Goal: Find specific page/section: Find specific page/section

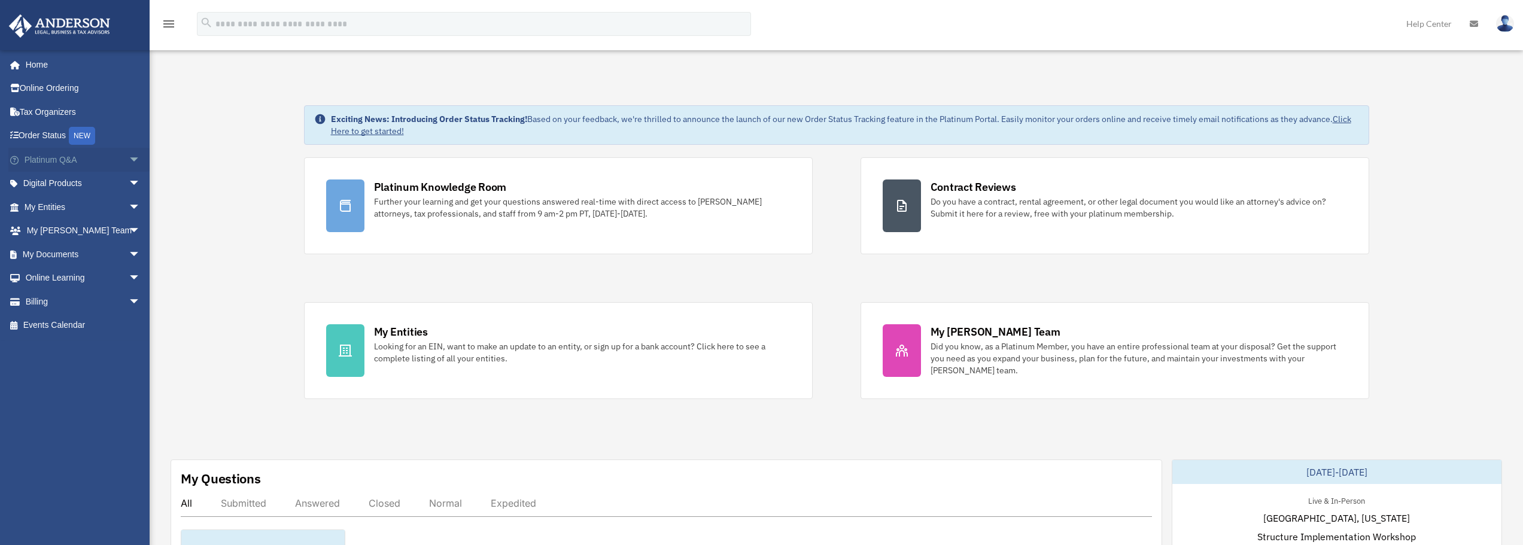
click at [129, 161] on span "arrow_drop_down" at bounding box center [141, 160] width 24 height 25
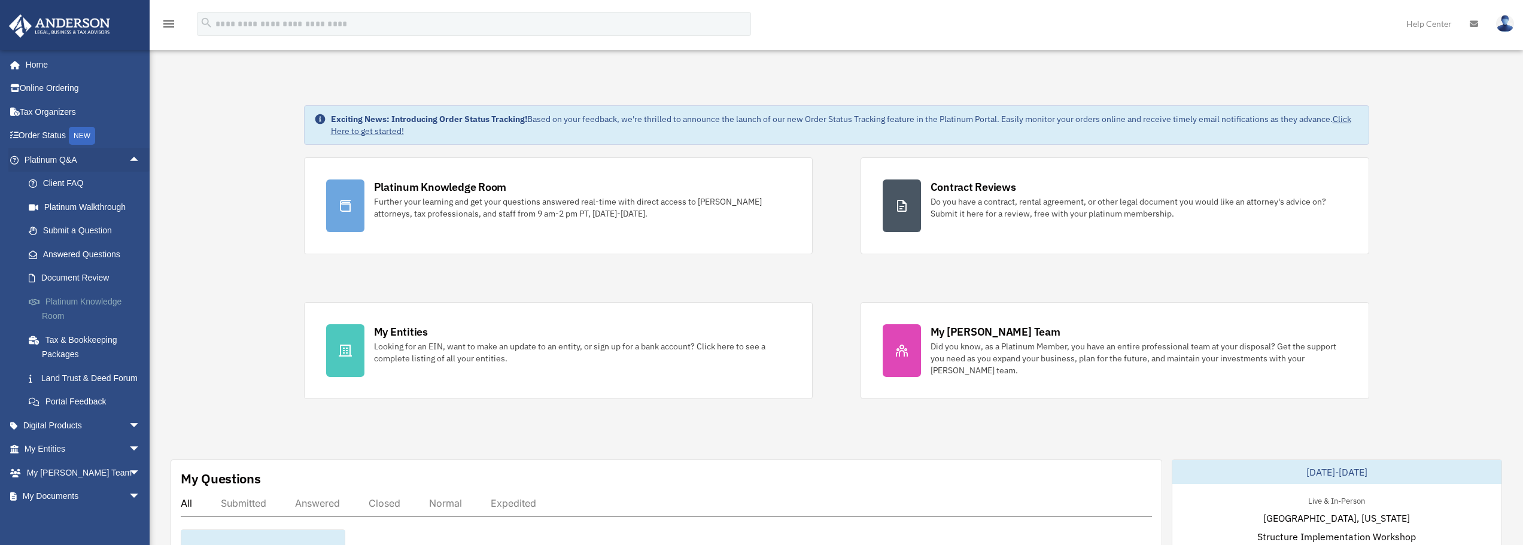
click at [99, 309] on link "Platinum Knowledge Room" at bounding box center [88, 309] width 142 height 38
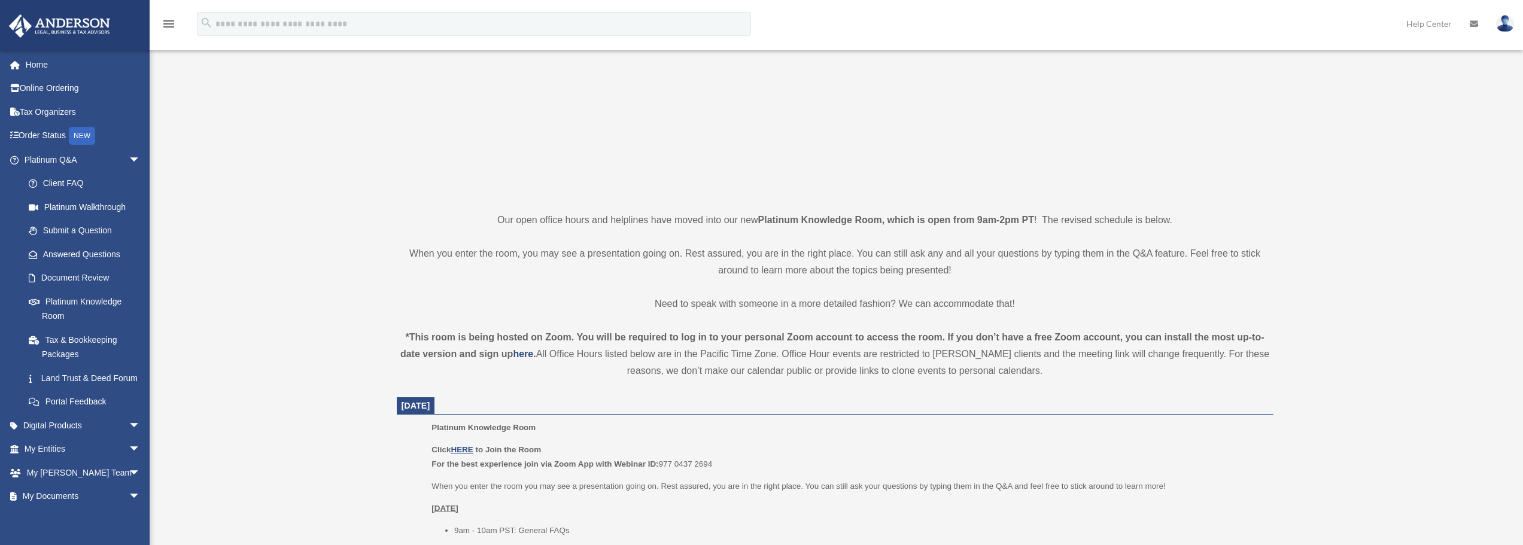
scroll to position [180, 0]
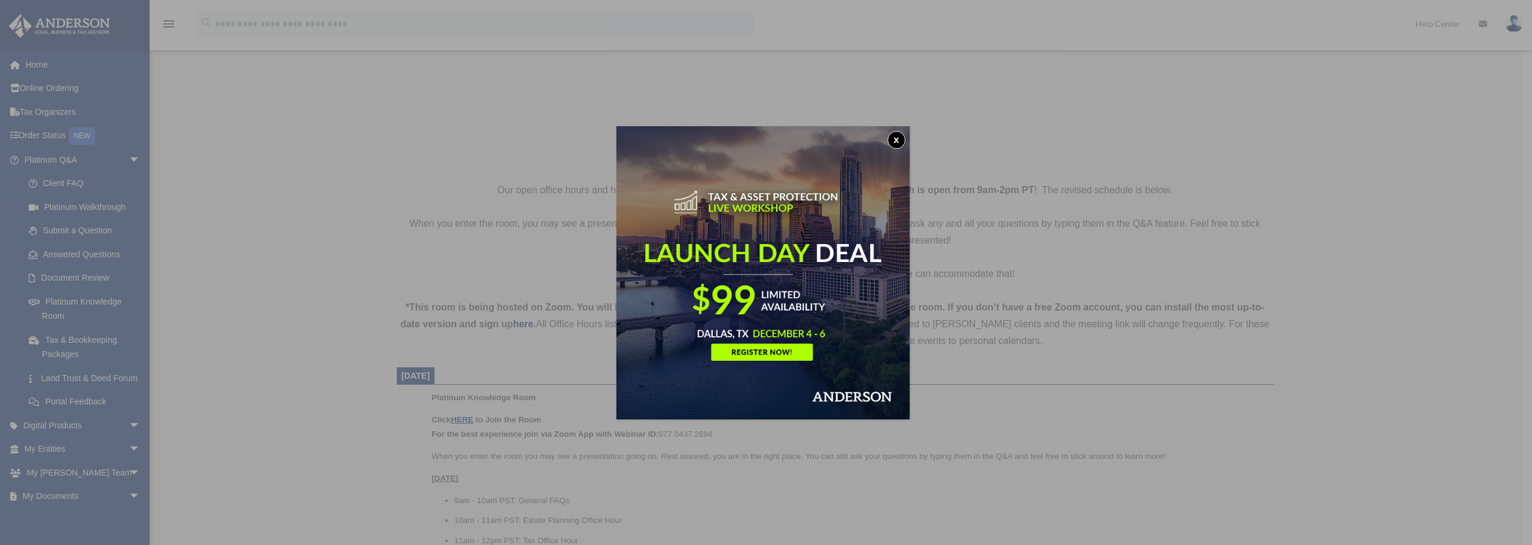
click at [895, 139] on button "x" at bounding box center [896, 140] width 18 height 18
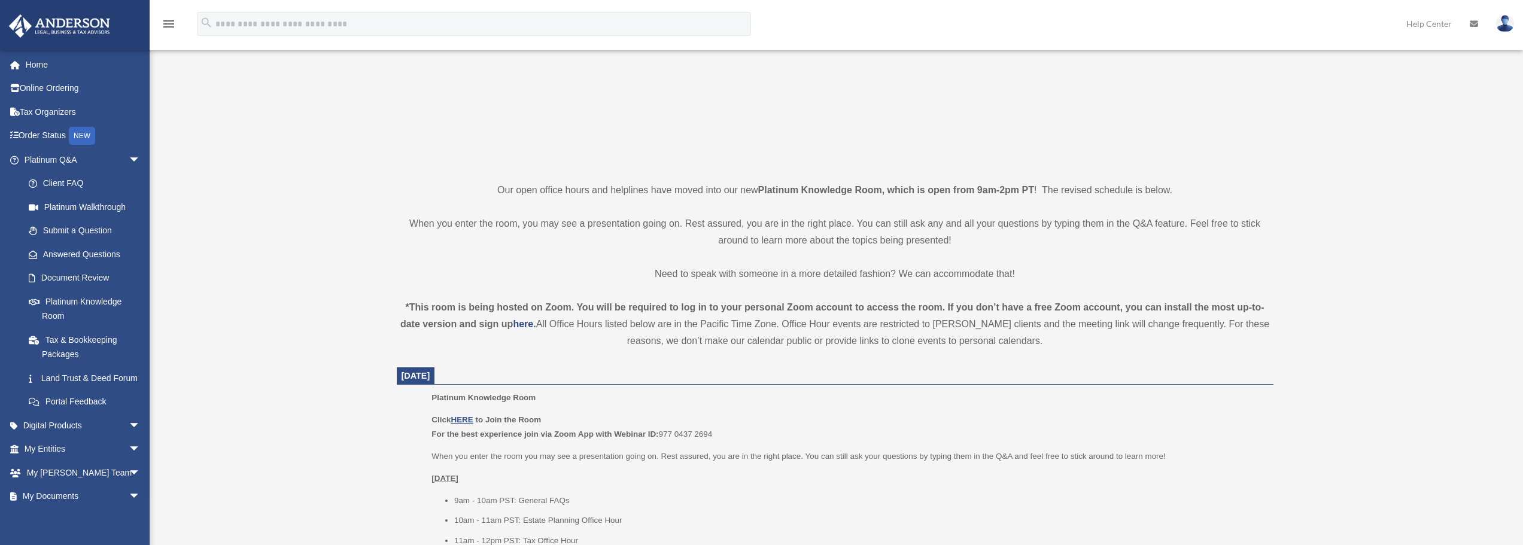
scroll to position [359, 0]
